Goal: Information Seeking & Learning: Learn about a topic

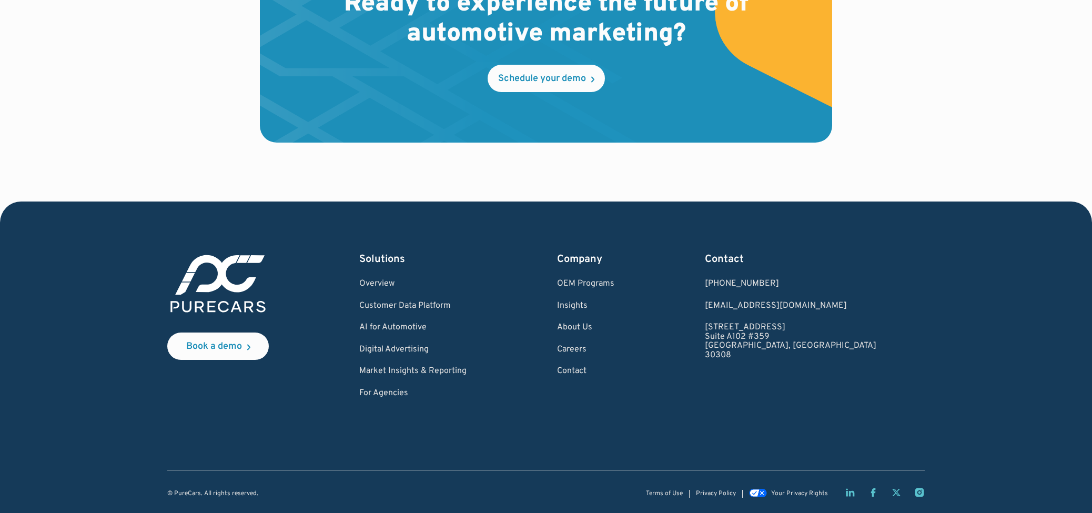
scroll to position [3147, 0]
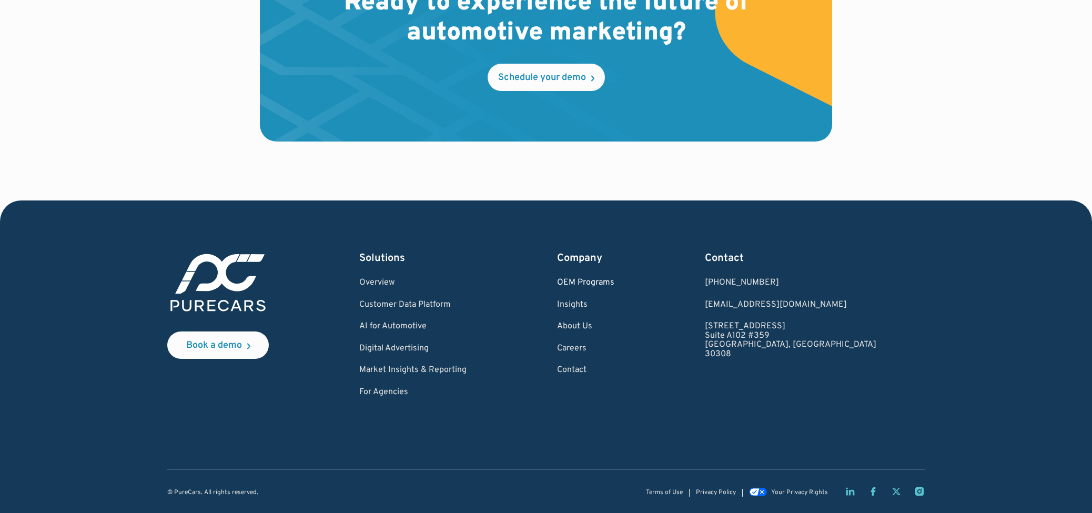
click at [615, 278] on link "OEM Programs" at bounding box center [585, 282] width 57 height 9
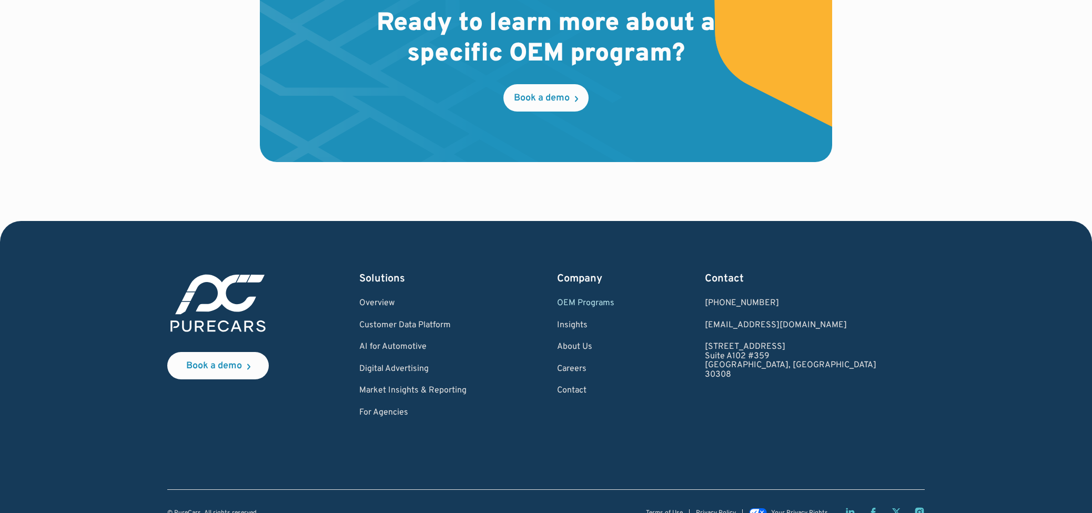
scroll to position [1735, 0]
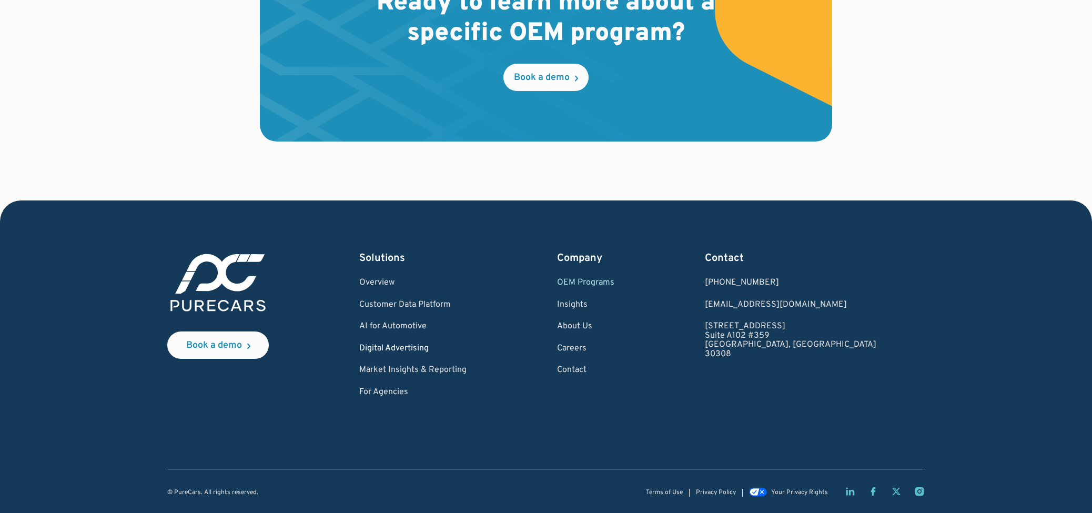
click at [436, 348] on link "Digital Advertising" at bounding box center [412, 348] width 107 height 9
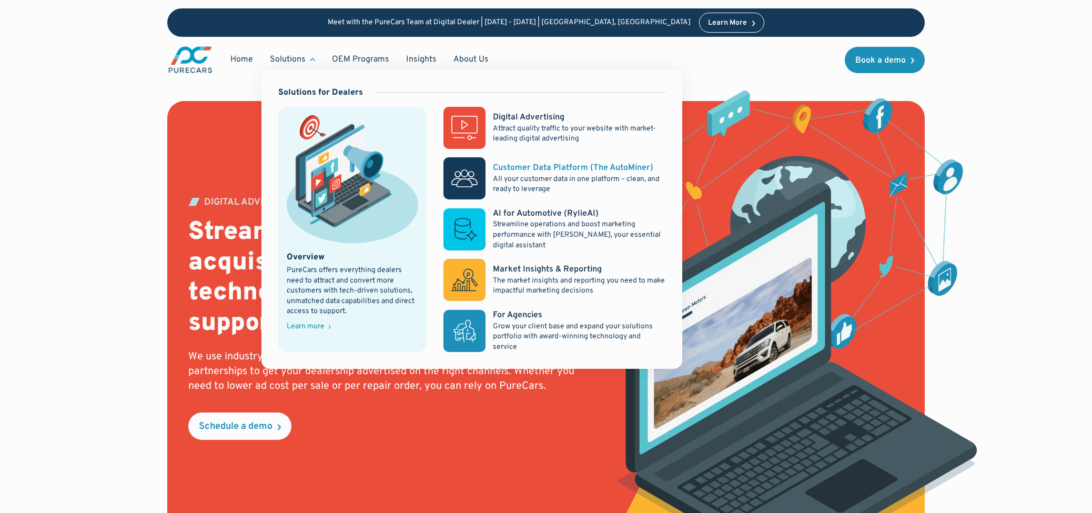
click at [579, 172] on div "Customer Data Platform (The AutoMiner)" at bounding box center [573, 168] width 160 height 12
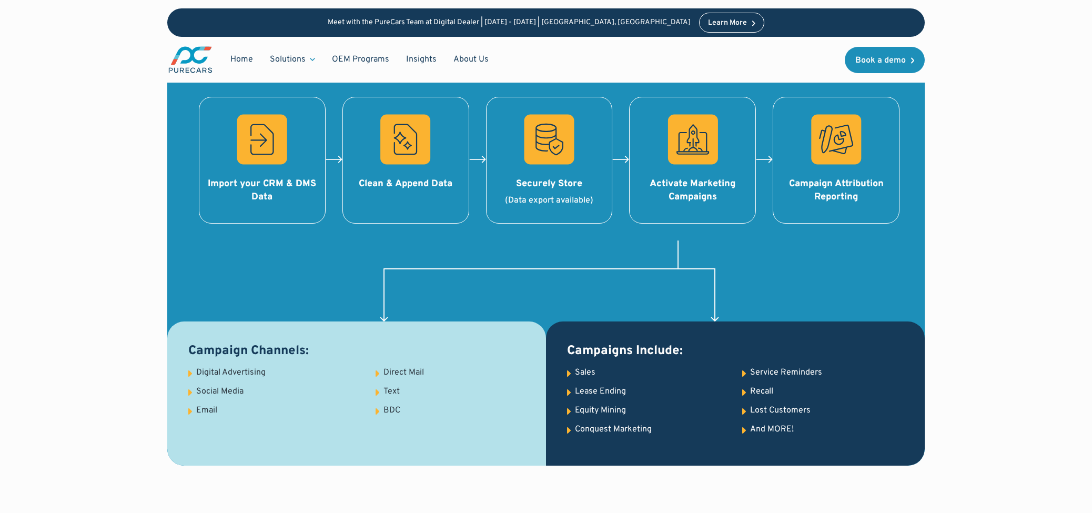
scroll to position [1158, 0]
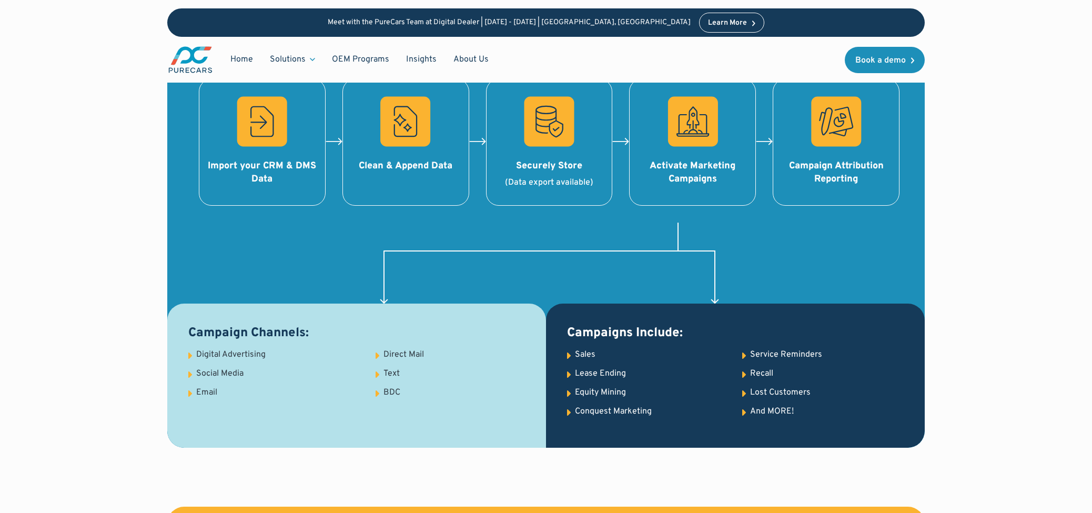
click at [189, 375] on icon at bounding box center [190, 374] width 4 height 6
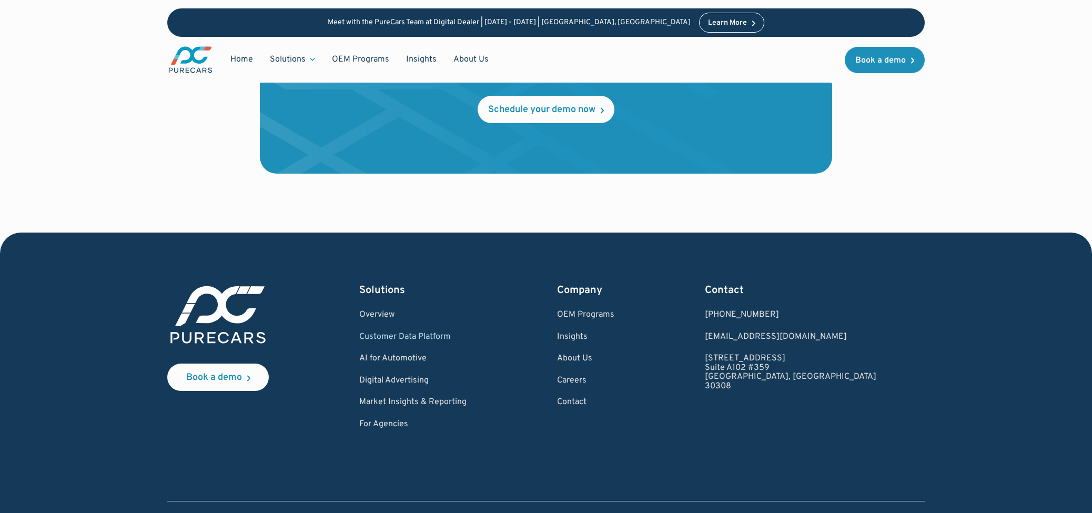
scroll to position [3592, 0]
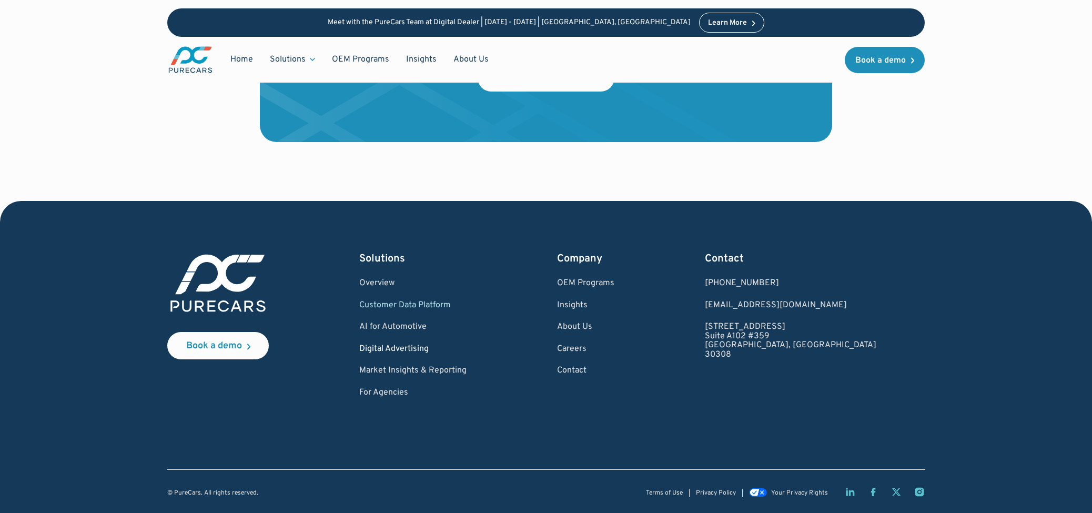
click at [439, 350] on link "Digital Advertising" at bounding box center [412, 349] width 107 height 9
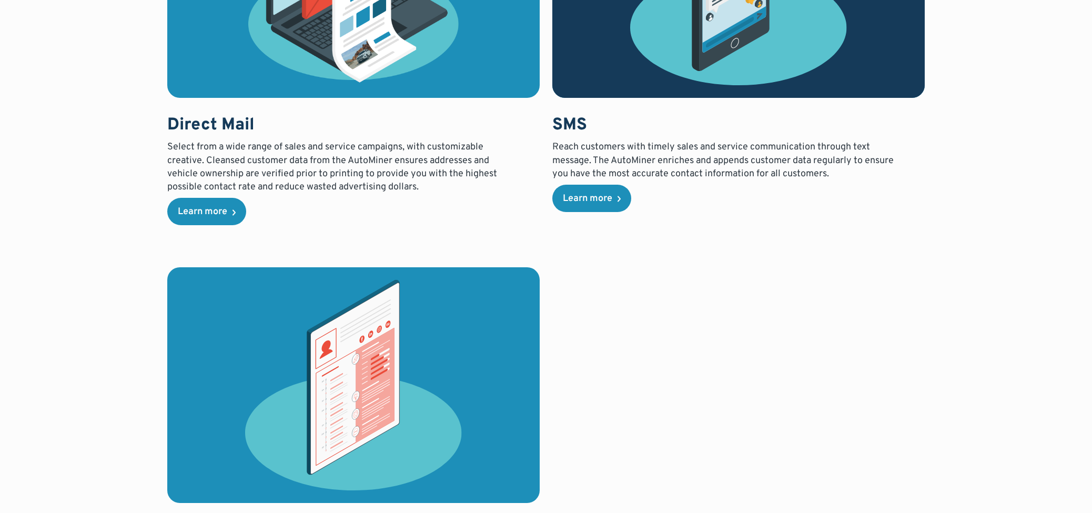
scroll to position [2736, 0]
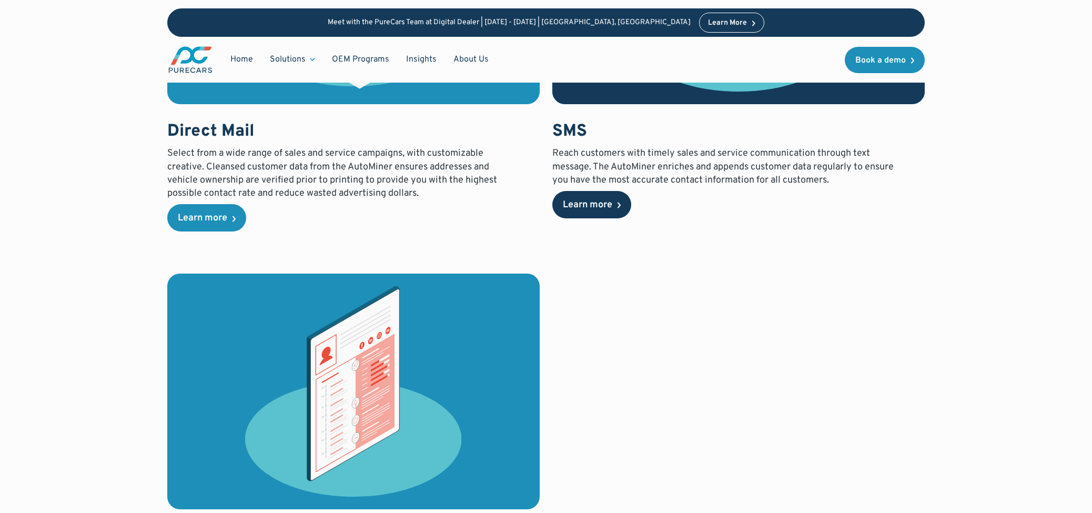
click at [593, 210] on div "Learn more" at bounding box center [587, 204] width 49 height 9
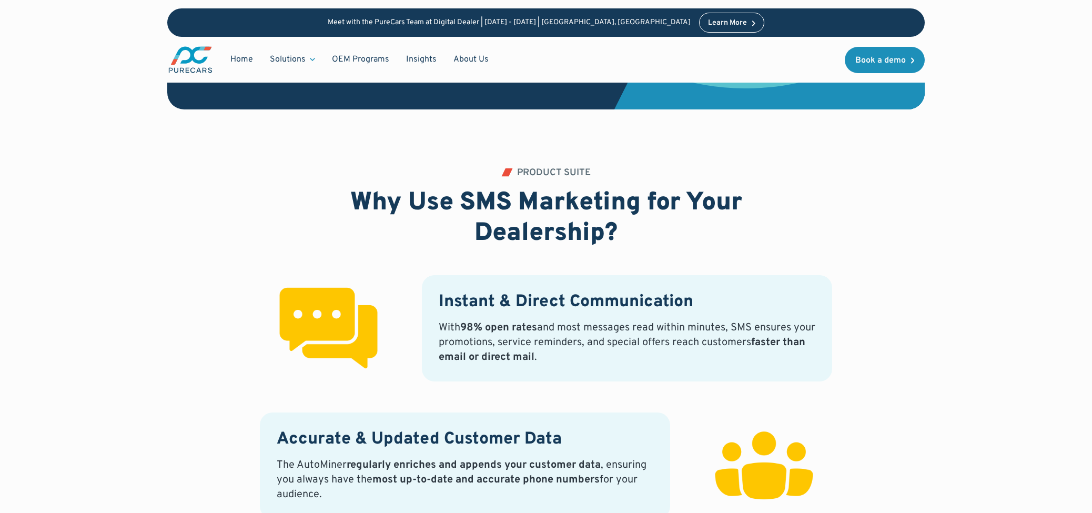
scroll to position [316, 0]
